Goal: Navigation & Orientation: Understand site structure

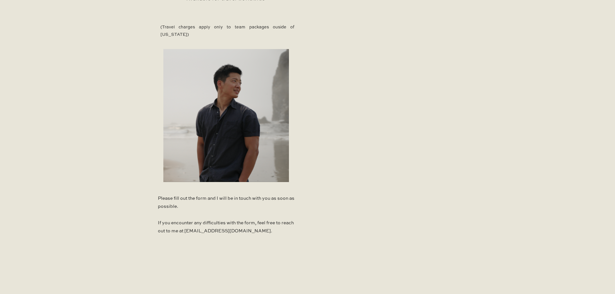
scroll to position [323, 0]
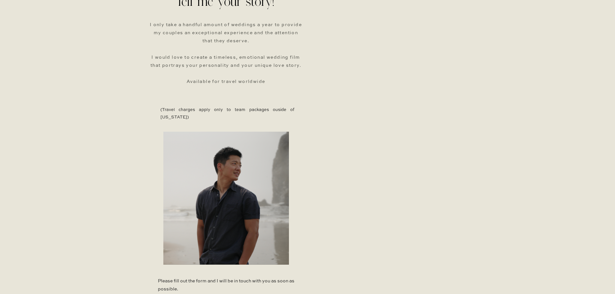
scroll to position [136, 0]
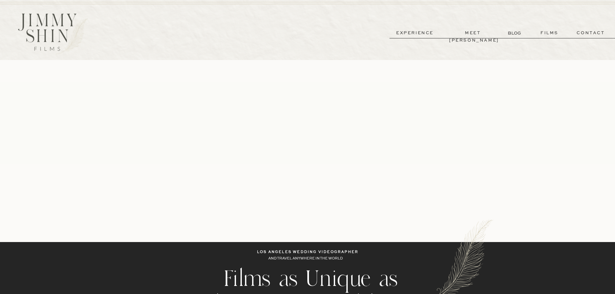
click at [558, 33] on p "films" at bounding box center [550, 32] width 32 height 7
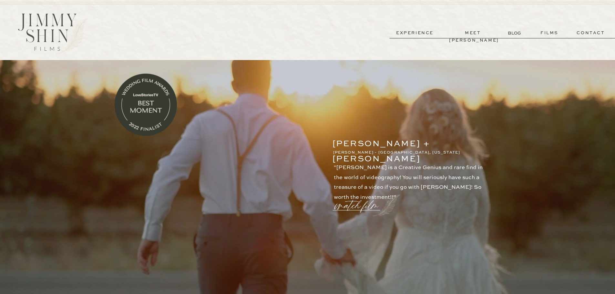
click at [410, 33] on p "experience" at bounding box center [415, 32] width 48 height 7
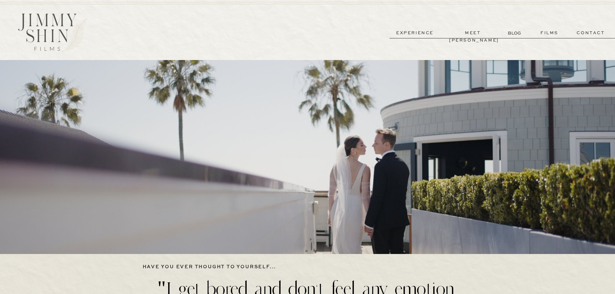
click at [467, 34] on p "meet [PERSON_NAME]" at bounding box center [473, 32] width 48 height 7
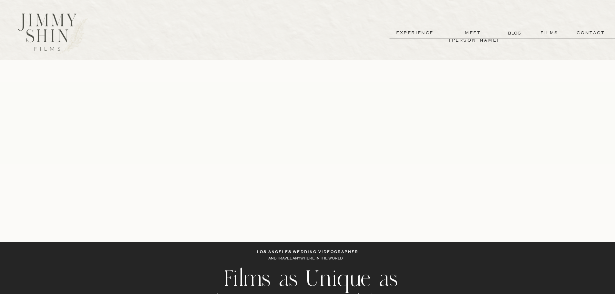
click at [411, 35] on p "experience" at bounding box center [415, 32] width 48 height 7
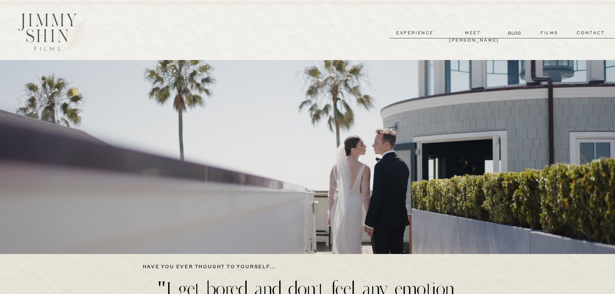
click at [547, 32] on p "films" at bounding box center [550, 32] width 32 height 7
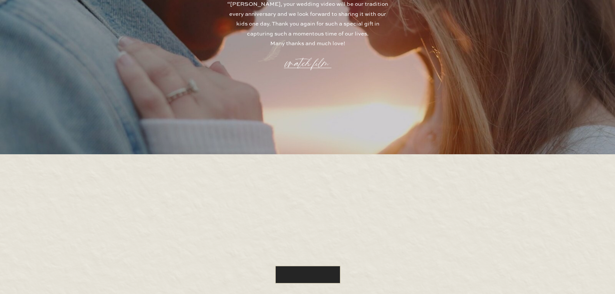
scroll to position [1833, 0]
